Goal: Task Accomplishment & Management: Manage account settings

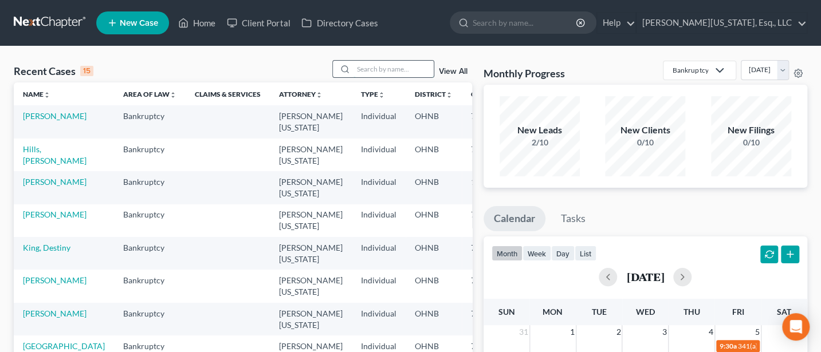
click at [359, 67] on input "search" at bounding box center [393, 69] width 80 height 17
type input "[PERSON_NAME]"
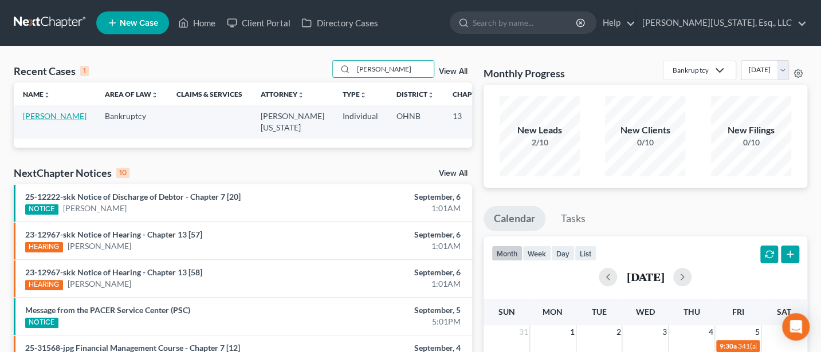
click at [41, 114] on link "[PERSON_NAME]" at bounding box center [55, 116] width 64 height 10
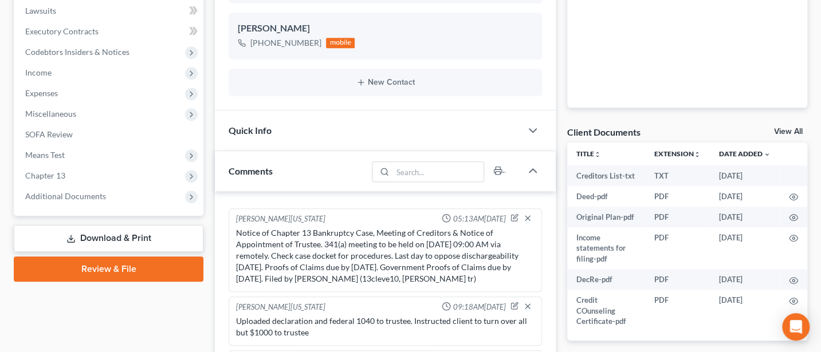
scroll to position [458, 0]
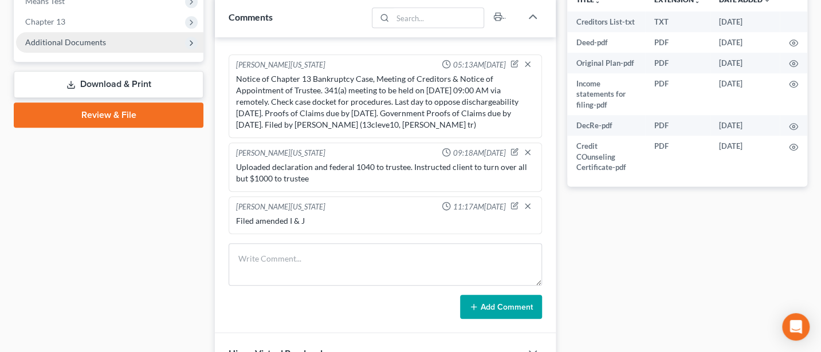
click at [89, 36] on span "Additional Documents" at bounding box center [109, 42] width 187 height 21
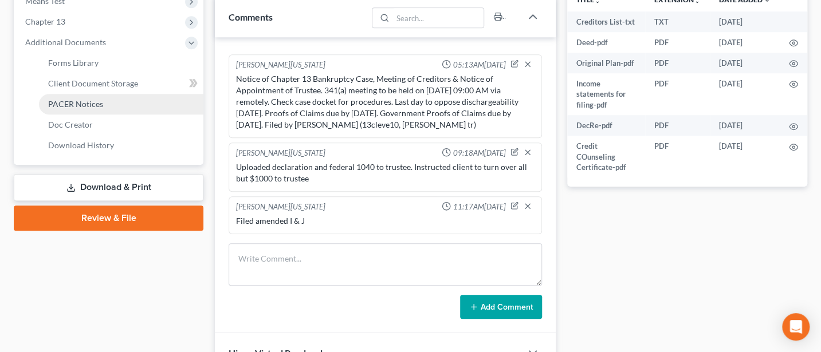
click at [94, 99] on span "PACER Notices" at bounding box center [75, 104] width 55 height 10
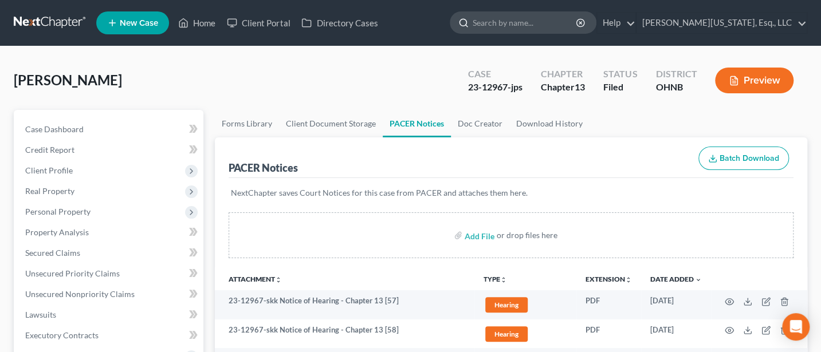
click at [545, 25] on input "search" at bounding box center [524, 22] width 105 height 21
type input "[PERSON_NAME]"
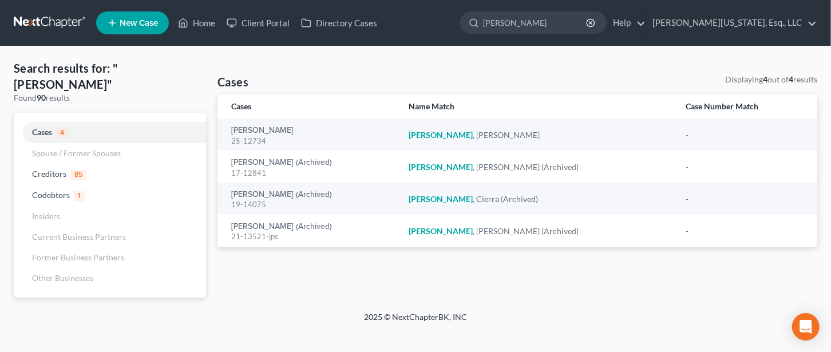
drag, startPoint x: 559, startPoint y: 16, endPoint x: 487, endPoint y: 17, distance: 72.7
click at [487, 17] on ul "New Case Home Client Portal Directory Cases [PERSON_NAME] - No Result - Codebto…" at bounding box center [456, 23] width 721 height 30
type input "[PERSON_NAME]"
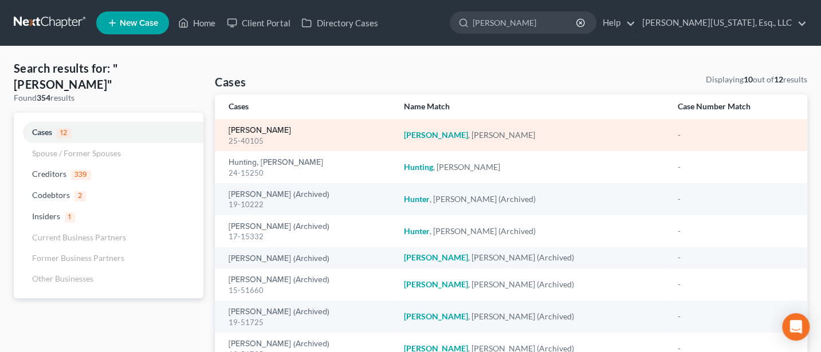
click at [252, 132] on link "[PERSON_NAME]" at bounding box center [259, 131] width 62 height 8
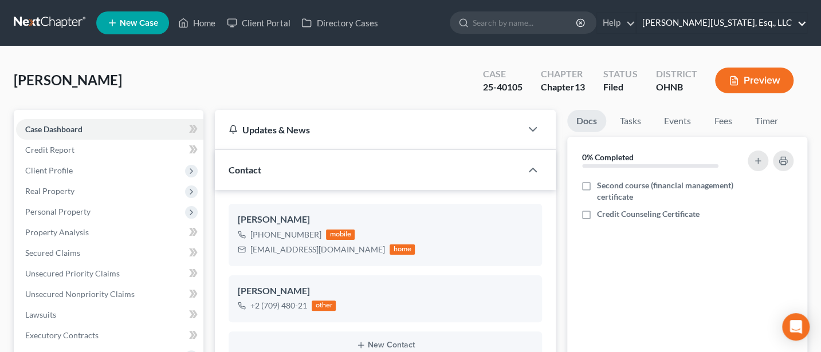
click at [740, 20] on link "[PERSON_NAME][US_STATE], Esq., LLC" at bounding box center [721, 23] width 170 height 21
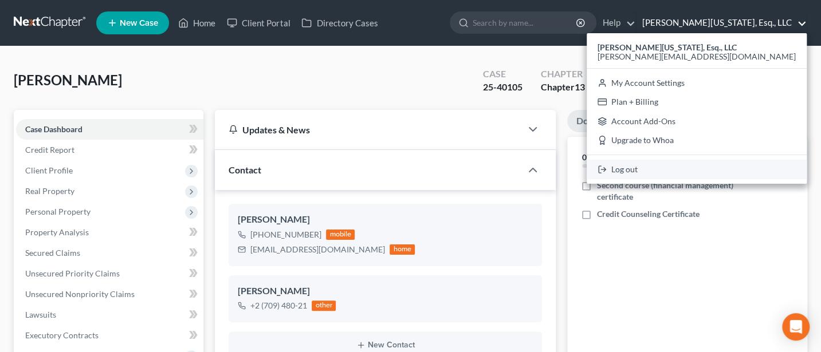
click at [728, 168] on link "Log out" at bounding box center [696, 169] width 220 height 19
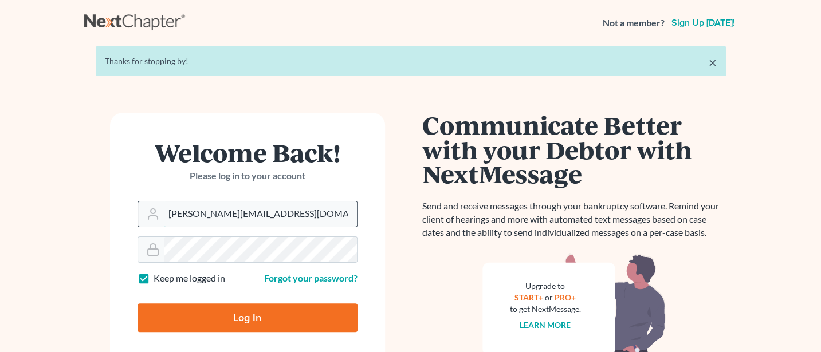
click at [274, 213] on input "Jann@jwashingtonlaw.com" at bounding box center [260, 214] width 193 height 25
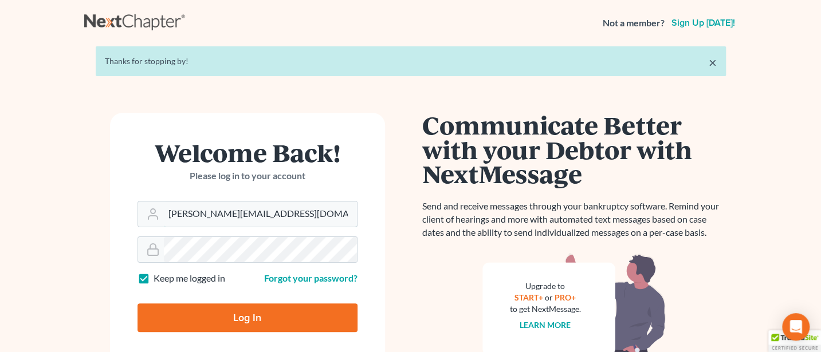
type input "Jann@cozmyklaw.com"
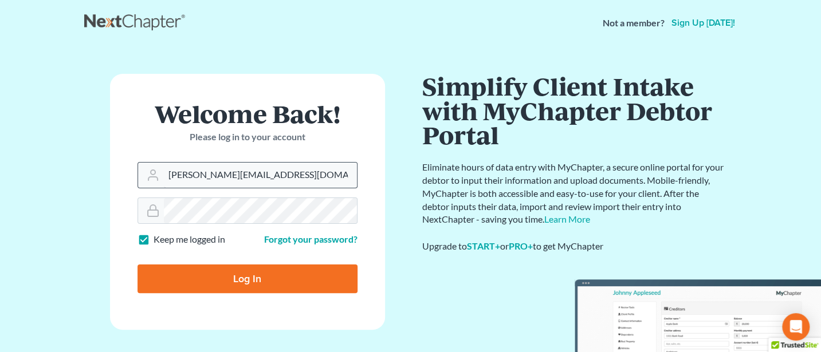
click at [273, 182] on input "Jann@cozmyklaw.com" at bounding box center [260, 175] width 193 height 25
click at [264, 273] on input "Log In" at bounding box center [247, 279] width 220 height 29
type input "Thinking..."
